Goal: Task Accomplishment & Management: Use online tool/utility

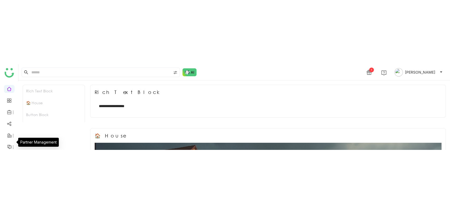
scroll to position [63, 0]
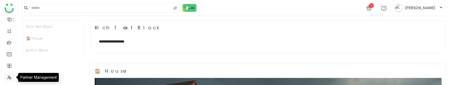
click at [10, 80] on link at bounding box center [9, 77] width 5 height 4
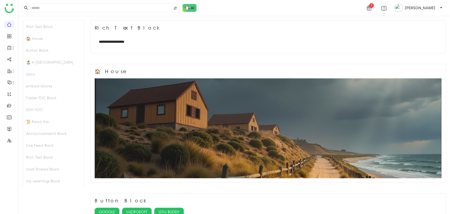
scroll to position [0, 0]
click at [8, 85] on link at bounding box center [9, 140] width 5 height 4
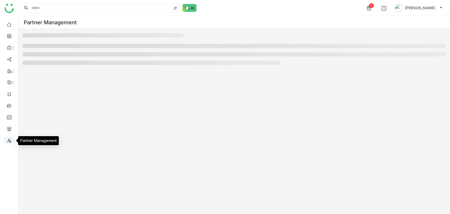
click at [8, 85] on link at bounding box center [9, 140] width 5 height 4
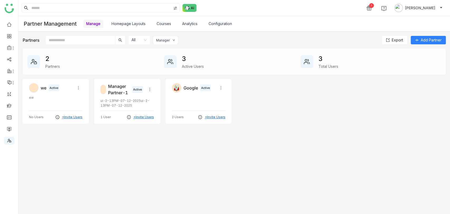
click at [162, 26] on link "Courses" at bounding box center [164, 23] width 15 height 4
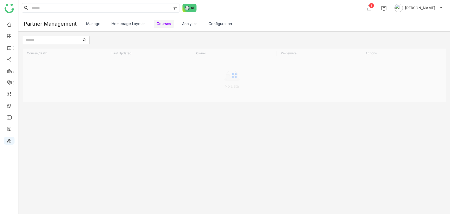
click at [162, 26] on link "Courses" at bounding box center [164, 23] width 15 height 4
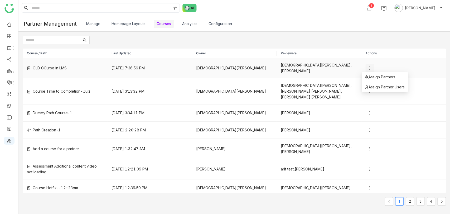
click at [368, 66] on icon at bounding box center [370, 68] width 4 height 4
click at [11, 85] on link at bounding box center [9, 105] width 5 height 4
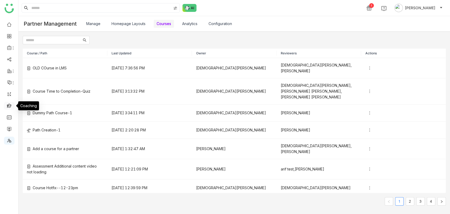
click at [11, 85] on link at bounding box center [9, 105] width 5 height 4
click at [9, 85] on link at bounding box center [9, 105] width 5 height 4
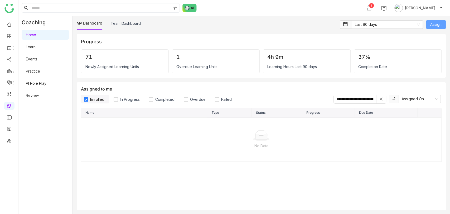
click at [431, 26] on span "Assign" at bounding box center [436, 25] width 11 height 6
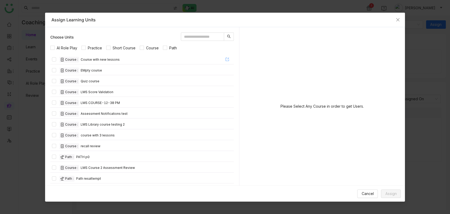
click at [226, 58] on icon at bounding box center [227, 59] width 3 height 3
click at [99, 46] on span "Practice" at bounding box center [95, 48] width 18 height 6
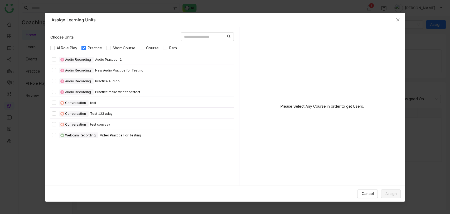
click at [93, 48] on span "Practice" at bounding box center [95, 48] width 18 height 6
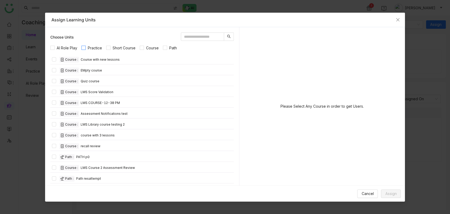
click at [93, 48] on span "Practice" at bounding box center [95, 48] width 18 height 6
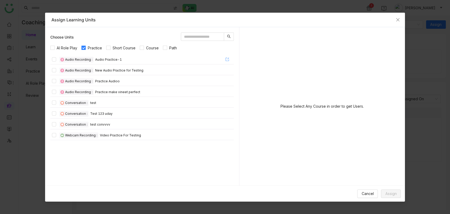
click at [227, 59] on icon at bounding box center [228, 60] width 4 height 4
